Goal: Task Accomplishment & Management: Manage account settings

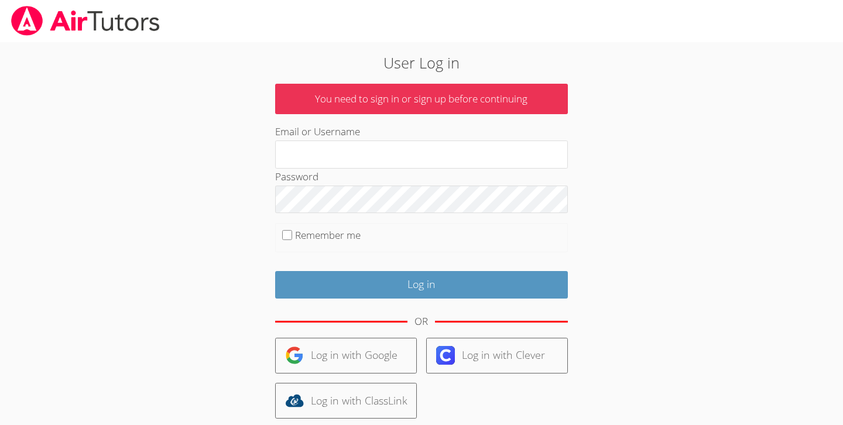
type input "[EMAIL_ADDRESS][DOMAIN_NAME]"
click at [347, 237] on label "Remember me" at bounding box center [328, 234] width 66 height 13
click at [292, 237] on input "Remember me" at bounding box center [287, 235] width 10 height 10
checkbox input "true"
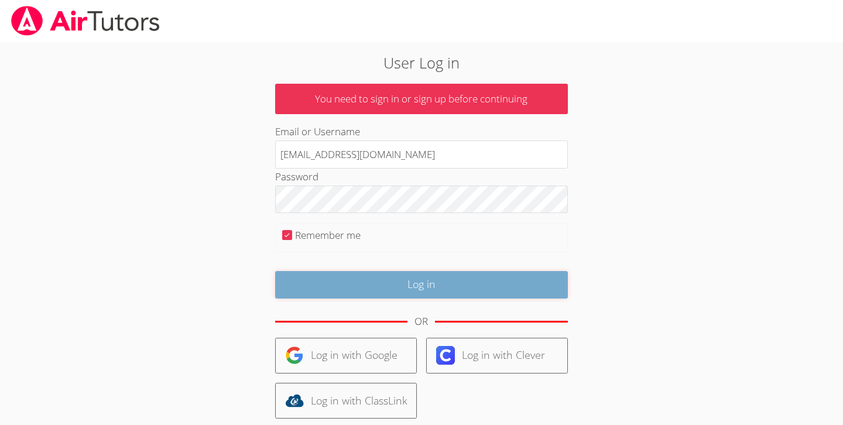
click at [347, 283] on input "Log in" at bounding box center [421, 285] width 293 height 28
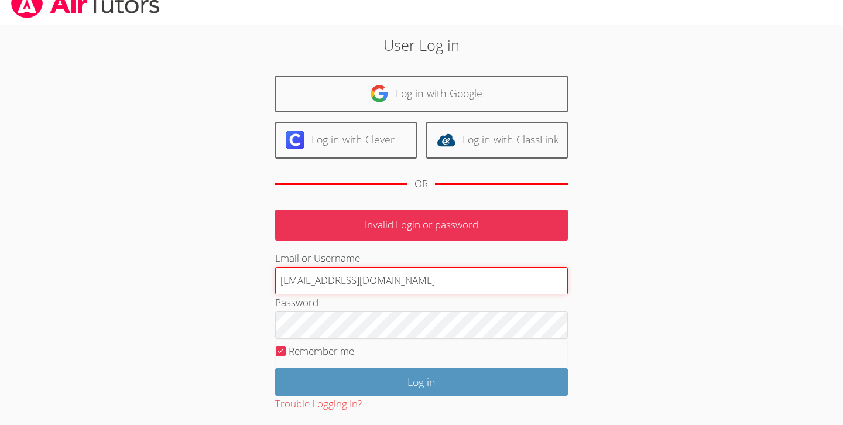
scroll to position [25, 0]
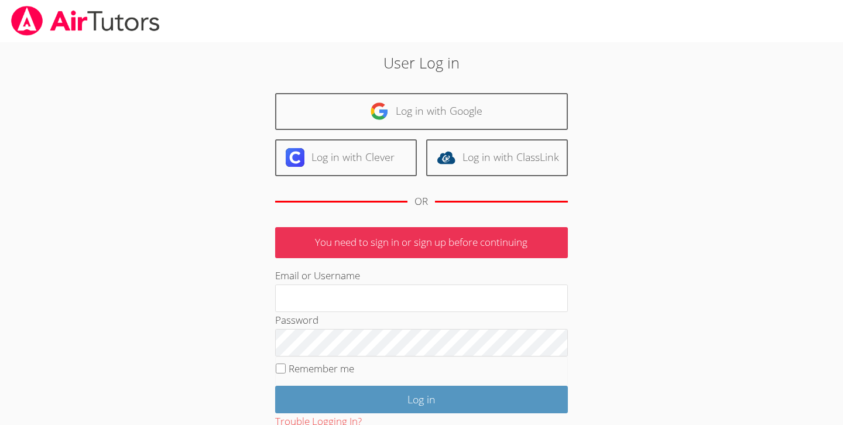
type input "[EMAIL_ADDRESS][DOMAIN_NAME]"
click at [282, 368] on input "Remember me" at bounding box center [281, 369] width 10 height 10
checkbox input "true"
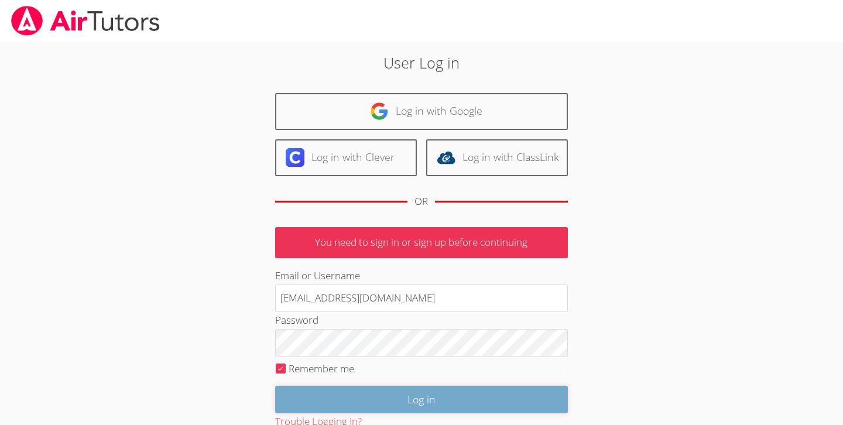
click at [345, 403] on input "Log in" at bounding box center [421, 400] width 293 height 28
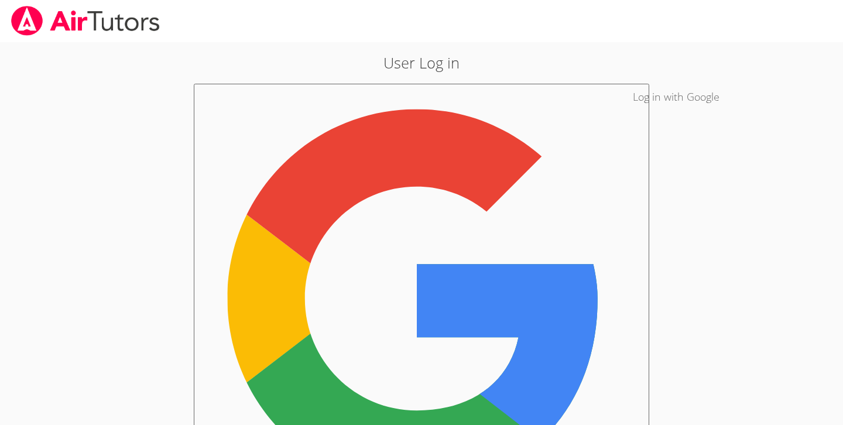
type input "a"
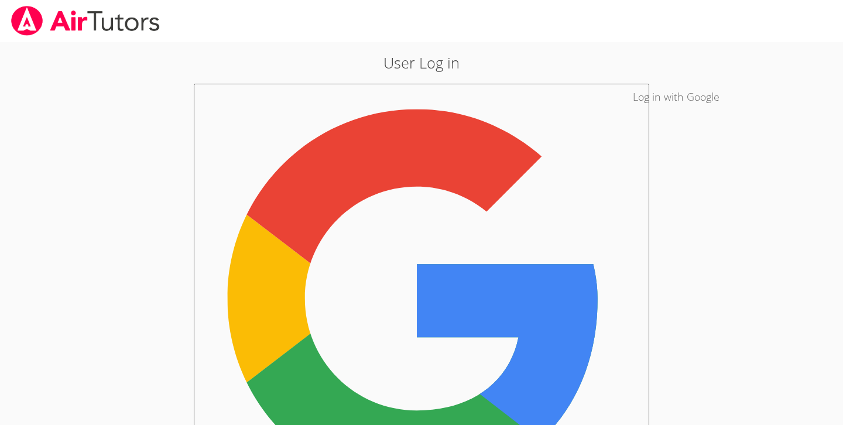
type input "avsairtutors@gmail.com"
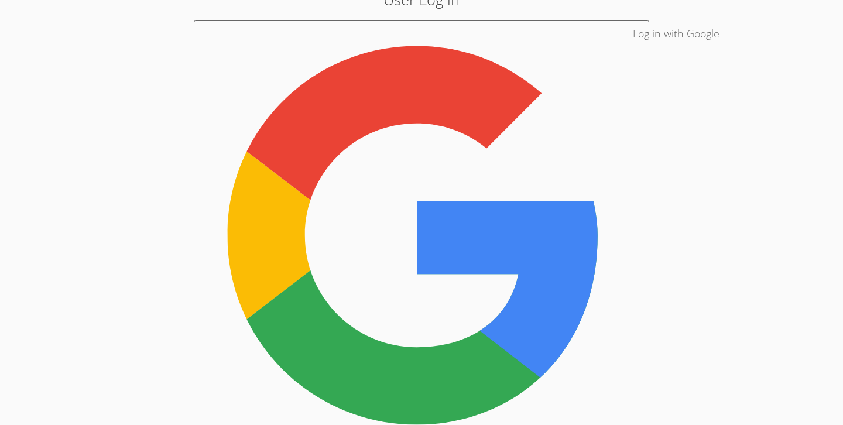
scroll to position [81, 0]
